Goal: Task Accomplishment & Management: Complete application form

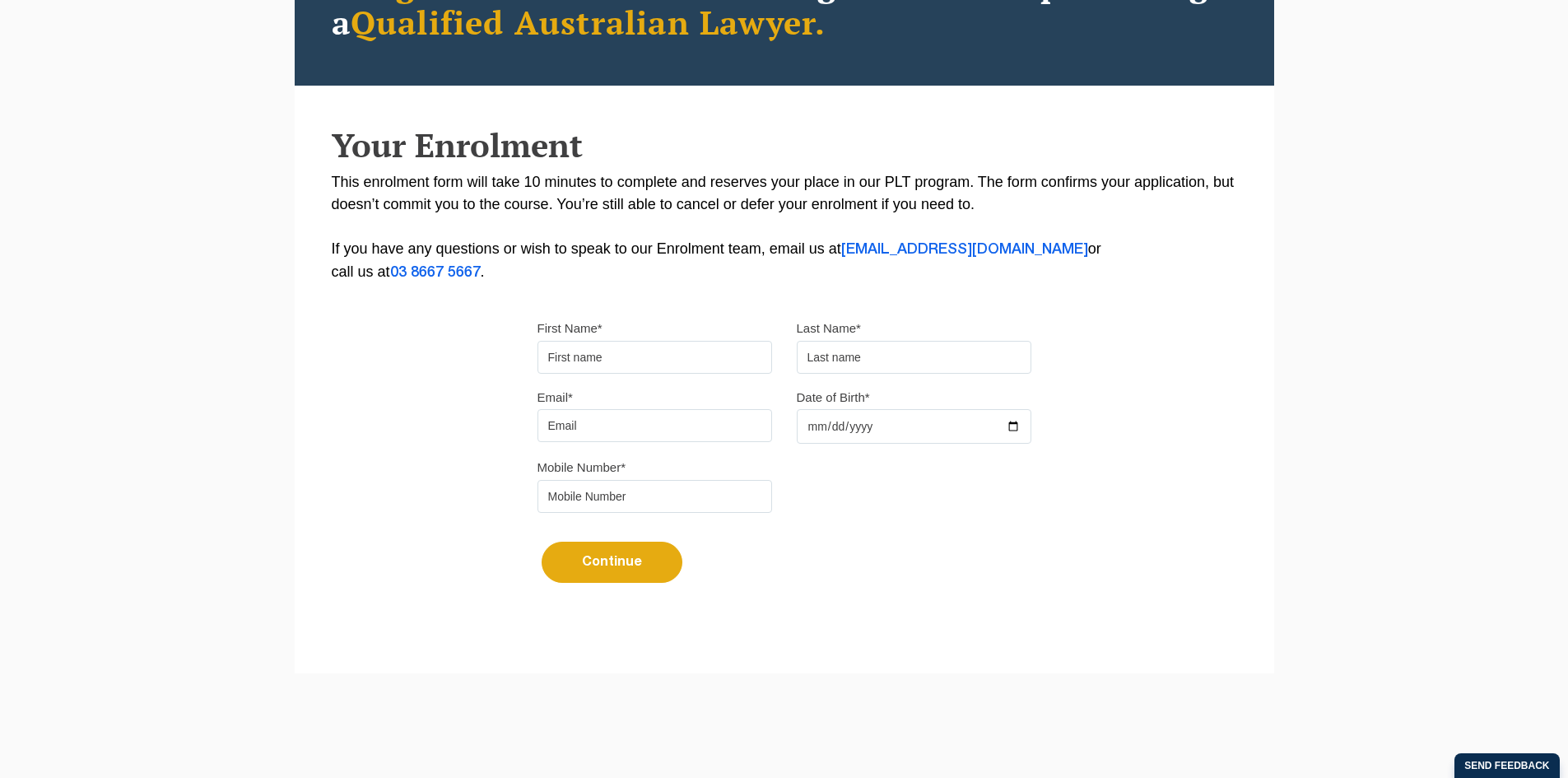
click at [589, 329] on label "First Name*" at bounding box center [570, 328] width 65 height 16
click at [589, 341] on input "First Name*" at bounding box center [654, 357] width 235 height 33
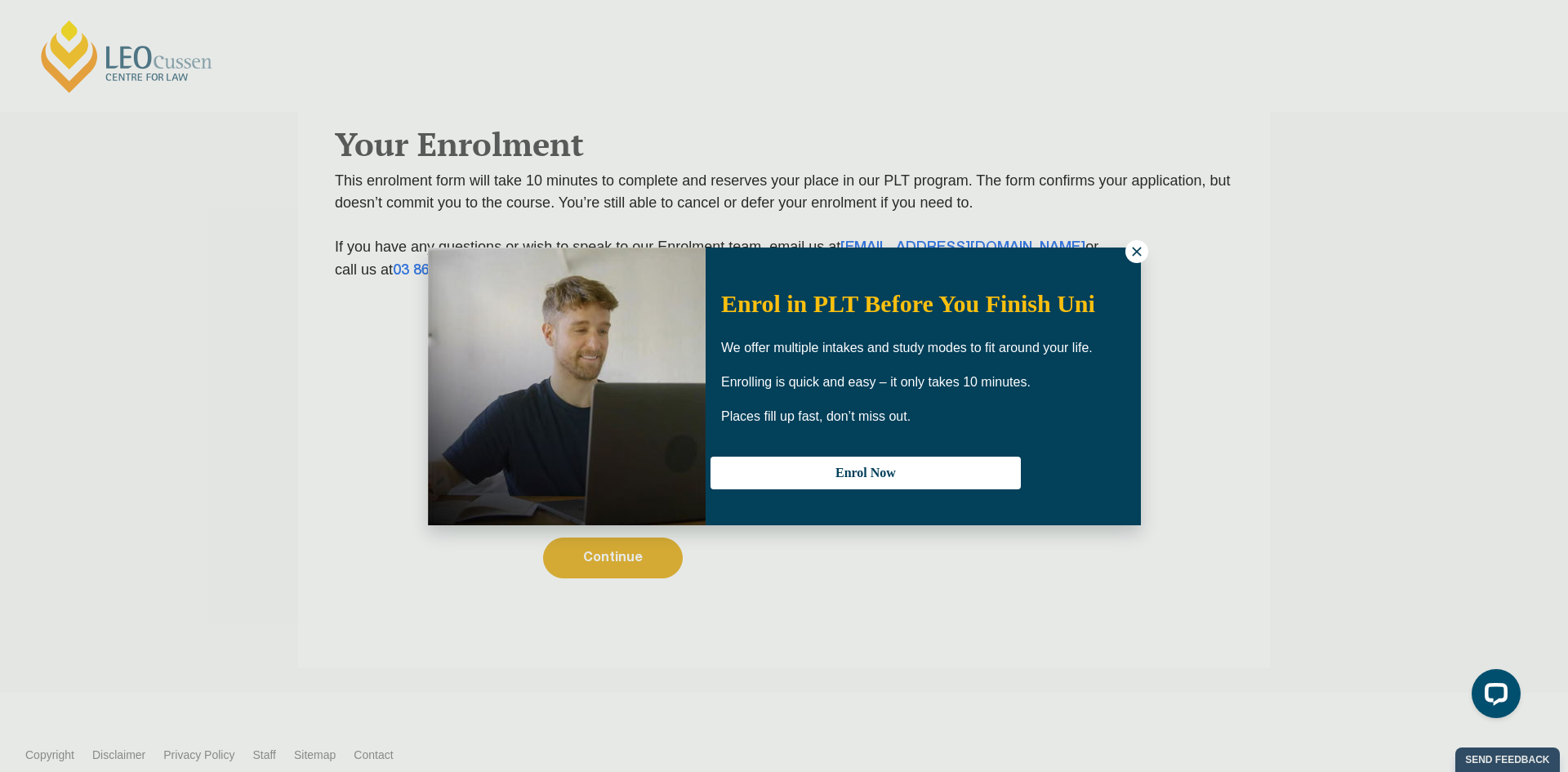
drag, startPoint x: 30, startPoint y: 317, endPoint x: 354, endPoint y: 311, distance: 324.1
click at [40, 318] on div "Enrol in PLT Before You Finish Uni We offer multiple intakes and study modes to…" at bounding box center [784, 386] width 1568 height 772
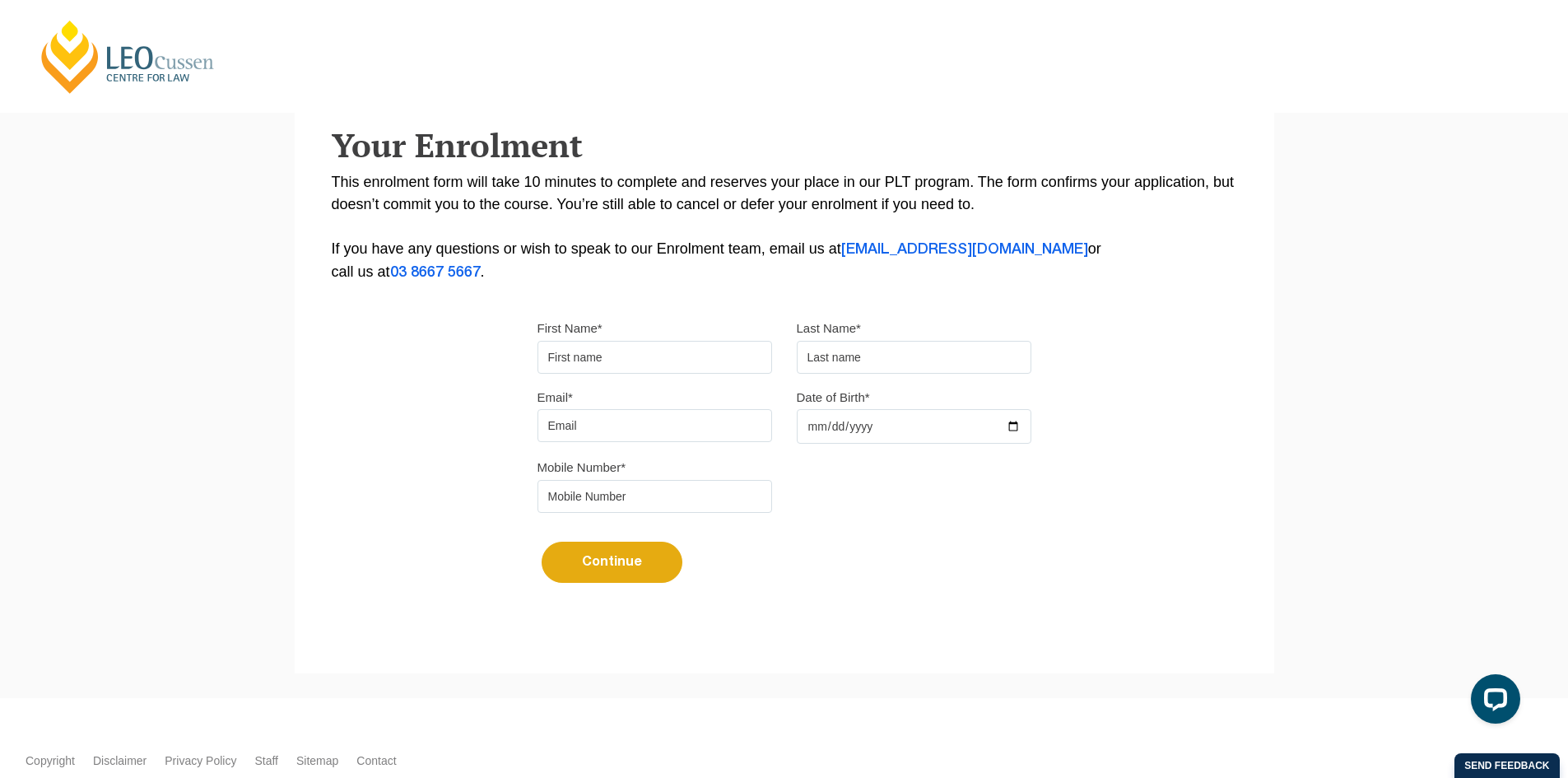
click at [626, 414] on input "Email*" at bounding box center [654, 425] width 235 height 33
click at [562, 352] on input "First Name*" at bounding box center [654, 357] width 235 height 33
click at [436, 444] on div "Please note that your information is saved on our server as you enter it. Congr…" at bounding box center [784, 257] width 980 height 733
click at [582, 371] on input "First Name*" at bounding box center [654, 357] width 235 height 33
click at [575, 401] on div "Email*" at bounding box center [654, 414] width 259 height 57
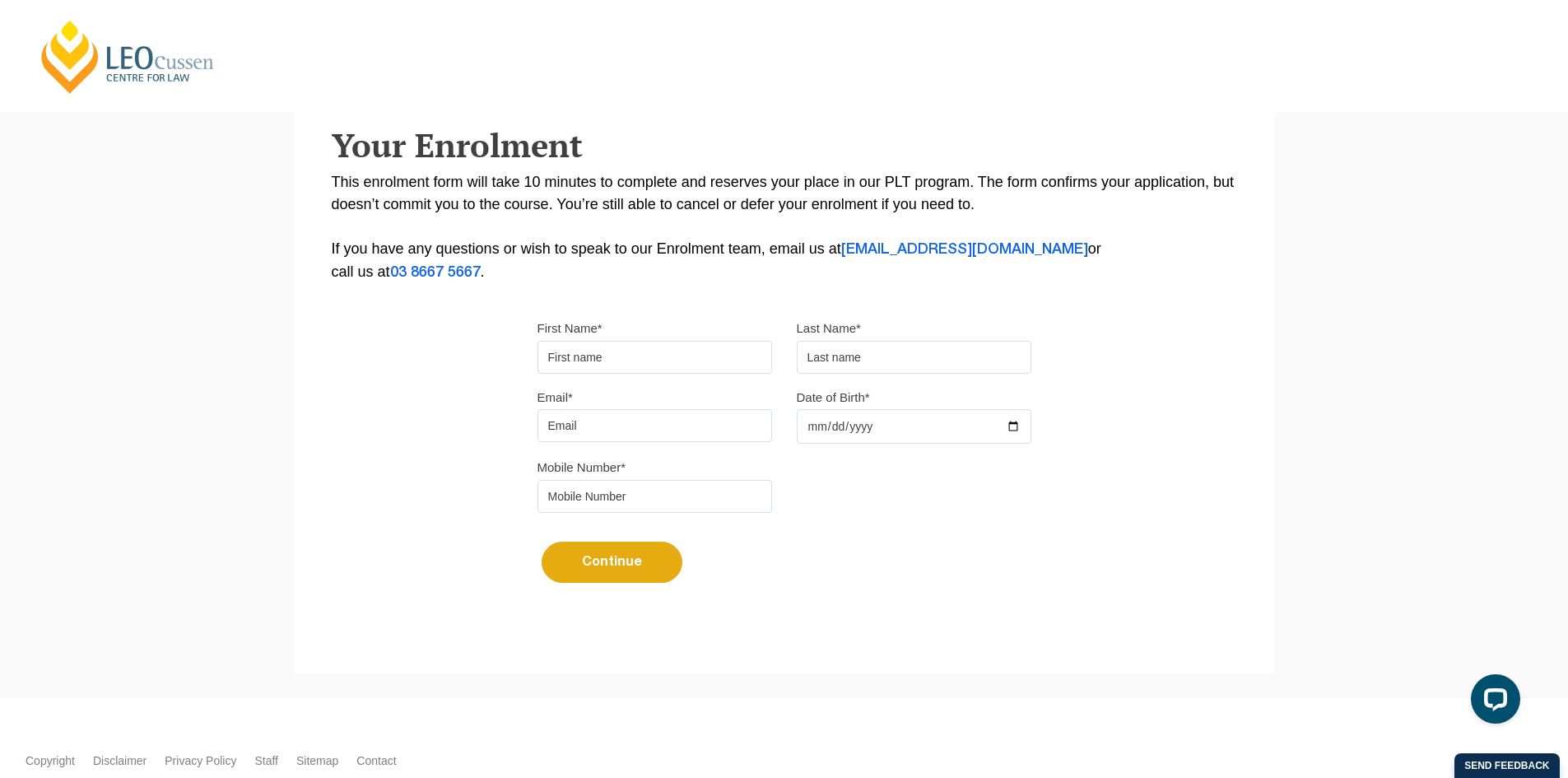
click at [564, 425] on input "Email*" at bounding box center [654, 425] width 235 height 33
click at [476, 458] on div "Please note that your information is saved on our server as you enter it. Congr…" at bounding box center [784, 257] width 980 height 733
click at [491, 422] on div "Please note that your information is saved on our server as you enter it. Congr…" at bounding box center [784, 257] width 980 height 733
